Goal: Task Accomplishment & Management: Complete application form

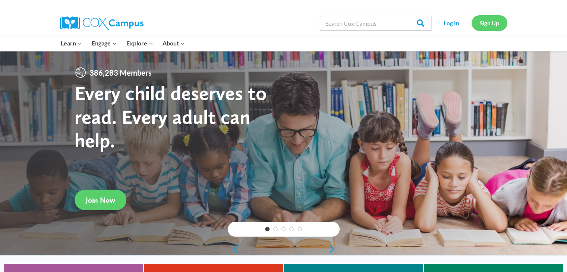
drag, startPoint x: 0, startPoint y: 0, endPoint x: 490, endPoint y: 26, distance: 491.0
click at [490, 26] on link "Sign Up" at bounding box center [490, 22] width 36 height 15
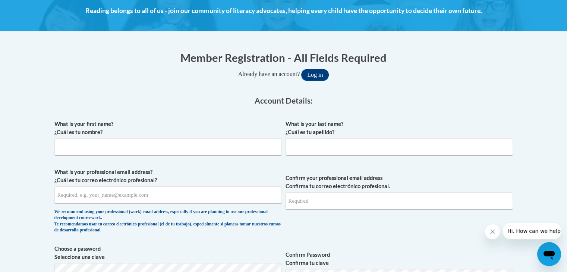
scroll to position [110, 0]
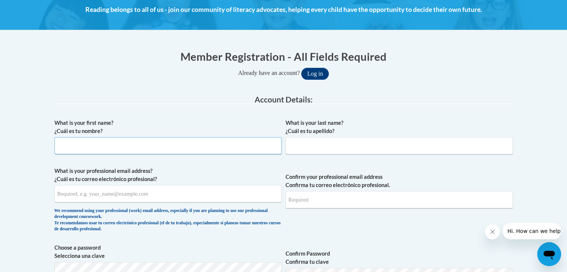
click at [228, 148] on input "What is your first name? ¿Cuál es tu nombre?" at bounding box center [167, 145] width 227 height 17
type input "Joseline"
type input "Gomez"
type input "gomezjoseline99@yahoo.com"
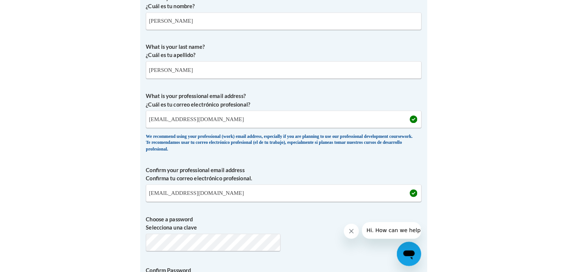
scroll to position [274, 0]
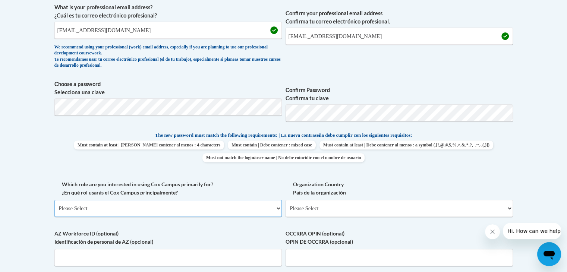
click at [239, 207] on select "Please Select College/University | Colegio/Universidad Community/Nonprofit Part…" at bounding box center [167, 208] width 227 height 17
select select "5a18ea06-2b54-4451-96f2-d152daf9eac5"
click at [54, 200] on select "Please Select College/University | Colegio/Universidad Community/Nonprofit Part…" at bounding box center [167, 208] width 227 height 17
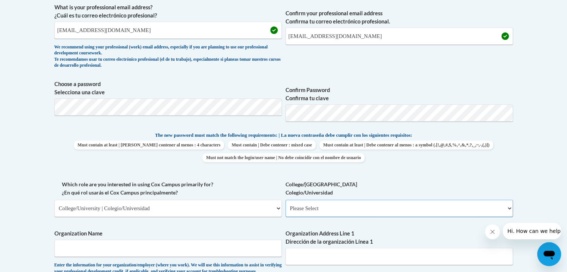
click at [339, 206] on select "Please Select College/University Staff | Empleado universitario College/Univers…" at bounding box center [399, 208] width 227 height 17
select select "99b32b07-cffc-426c-8bf6-0cd77760d84b"
click at [286, 200] on select "Please Select College/University Staff | Empleado universitario College/Univers…" at bounding box center [399, 208] width 227 height 17
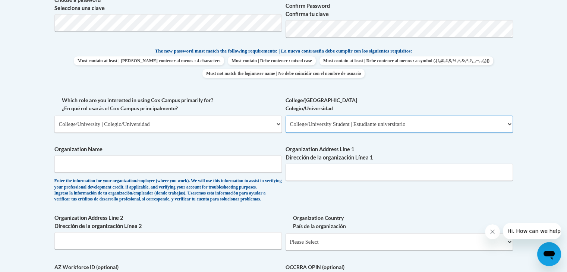
scroll to position [358, 0]
click at [169, 168] on input "Organization Name" at bounding box center [167, 163] width 227 height 17
type input "Advanced Aluminum"
click at [333, 173] on input "Organization Address Line 1 Dirección de la organización Línea 1" at bounding box center [399, 172] width 227 height 17
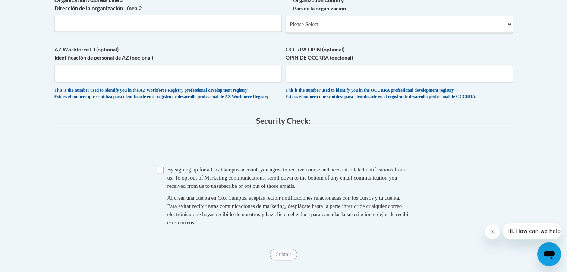
scroll to position [578, 0]
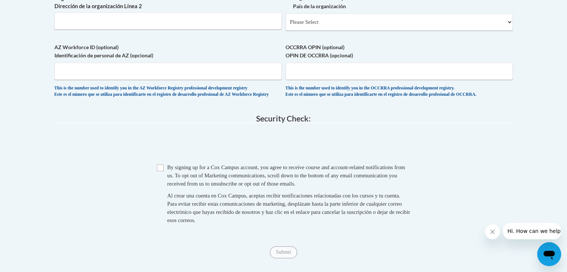
type input "808 East Oconee St"
click at [161, 171] on input "Checkbox" at bounding box center [160, 167] width 7 height 7
checkbox input "true"
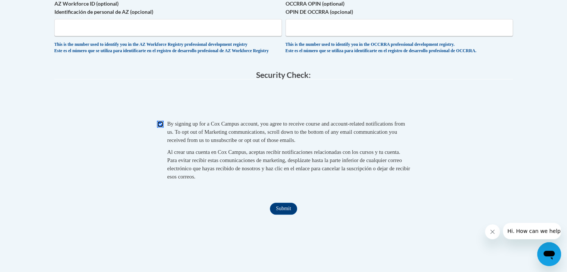
scroll to position [646, 0]
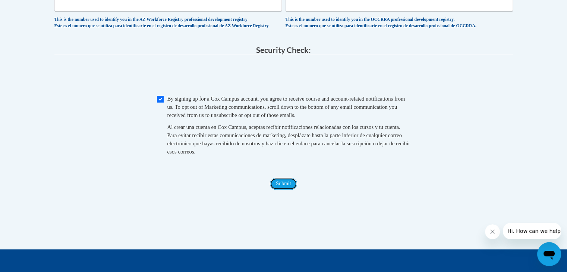
click at [287, 190] on input "Submit" at bounding box center [283, 184] width 27 height 12
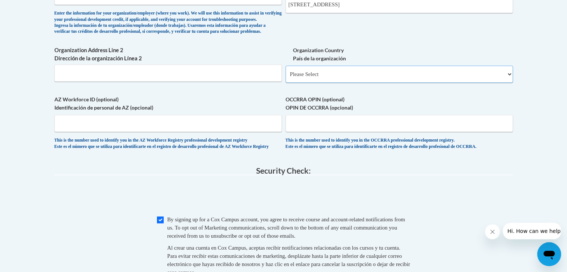
scroll to position [489, 0]
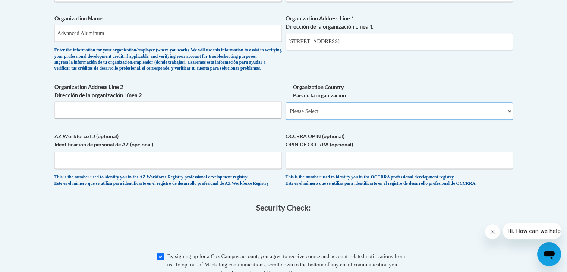
click at [325, 120] on select "Please Select United States | Estados Unidos Outside of the United States | Fue…" at bounding box center [399, 111] width 227 height 17
select select "ad49bcad-a171-4b2e-b99c-48b446064914"
click at [286, 114] on select "Please Select United States | Estados Unidos Outside of the United States | Fue…" at bounding box center [399, 111] width 227 height 17
select select
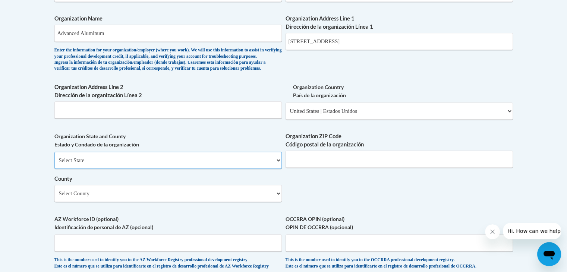
click at [123, 169] on select "Select State Alabama Alaska Arizona Arkansas California Colorado Connecticut De…" at bounding box center [167, 160] width 227 height 17
select select "Georgia"
click at [54, 164] on select "Select State Alabama Alaska Arizona Arkansas California Colorado Connecticut De…" at bounding box center [167, 160] width 227 height 17
click at [309, 168] on input "Organization ZIP Code Código postal de la organización" at bounding box center [399, 159] width 227 height 17
type input "31794"
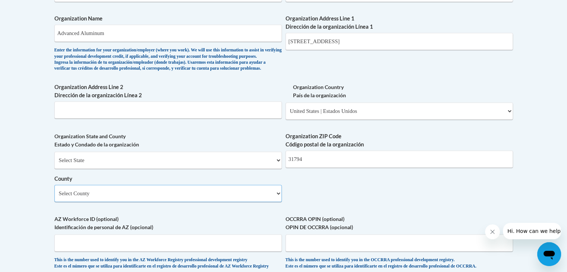
click at [240, 202] on select "Select County Appling Atkinson Bacon Baker Baldwin Banks Barrow Bartow Ben Hill…" at bounding box center [167, 193] width 227 height 17
select select "Tift"
click at [54, 197] on select "Select County Appling Atkinson Bacon Baker Baldwin Banks Barrow Bartow Ben Hill…" at bounding box center [167, 193] width 227 height 17
click at [149, 119] on input "Organization Address Line 2 Dirección de la organización Línea 2" at bounding box center [167, 109] width 227 height 17
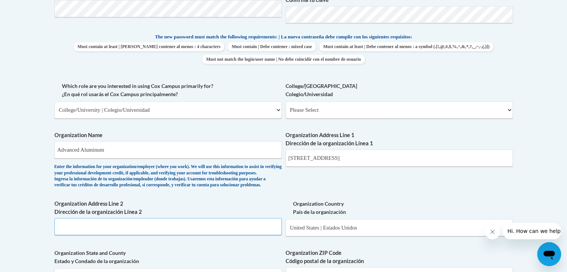
scroll to position [371, 0]
click at [340, 159] on input "808 East Oconee St" at bounding box center [399, 158] width 227 height 17
click at [340, 159] on div "Member Registration - All Fields Required Already have an account? Log in Prefe…" at bounding box center [283, 167] width 459 height 760
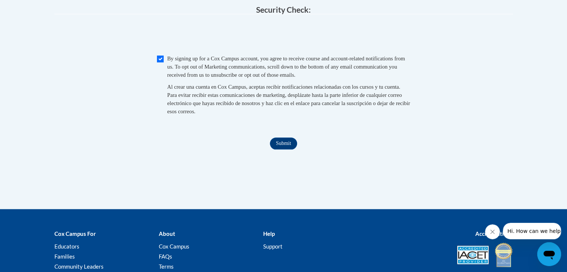
scroll to position [789, 0]
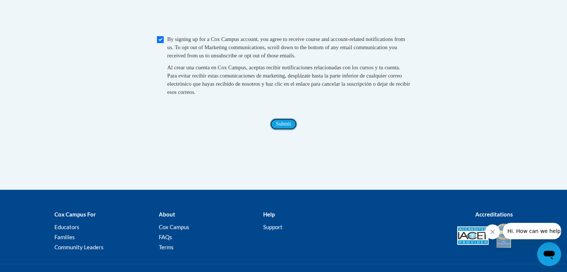
click at [276, 130] on input "Submit" at bounding box center [283, 124] width 27 height 12
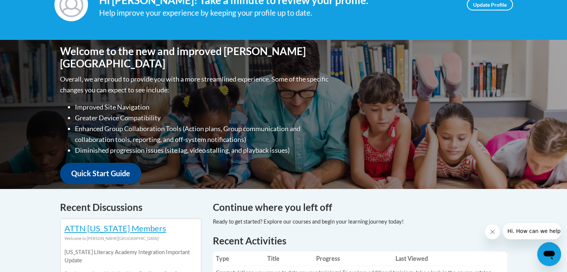
scroll to position [128, 0]
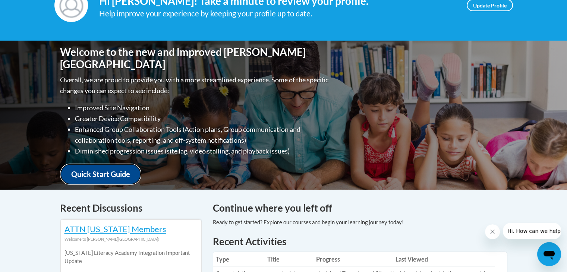
click at [134, 171] on link "Quick Start Guide" at bounding box center [100, 174] width 81 height 21
